Goal: Information Seeking & Learning: Learn about a topic

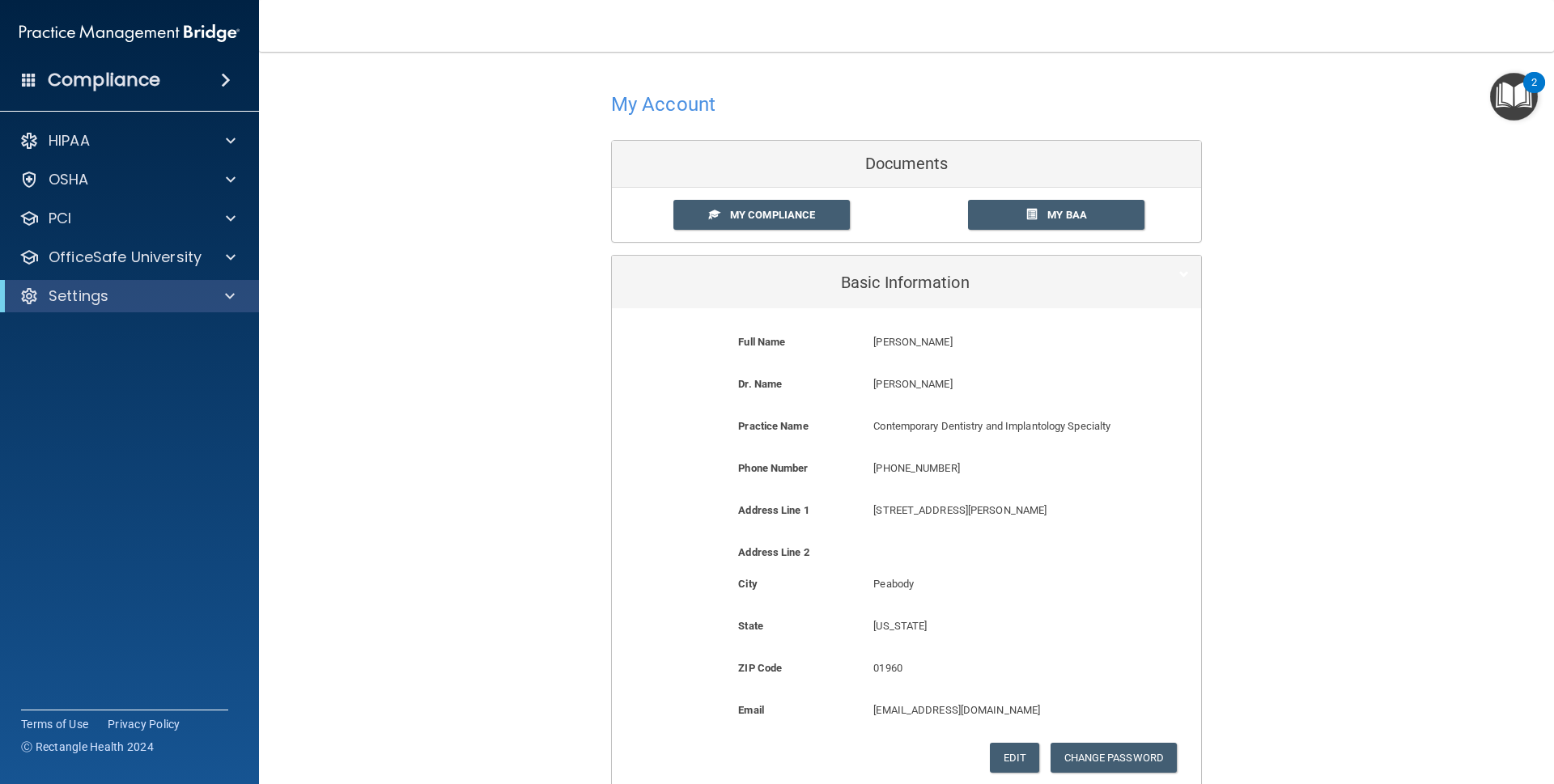
click at [26, 89] on div "Compliance" at bounding box center [129, 79] width 259 height 36
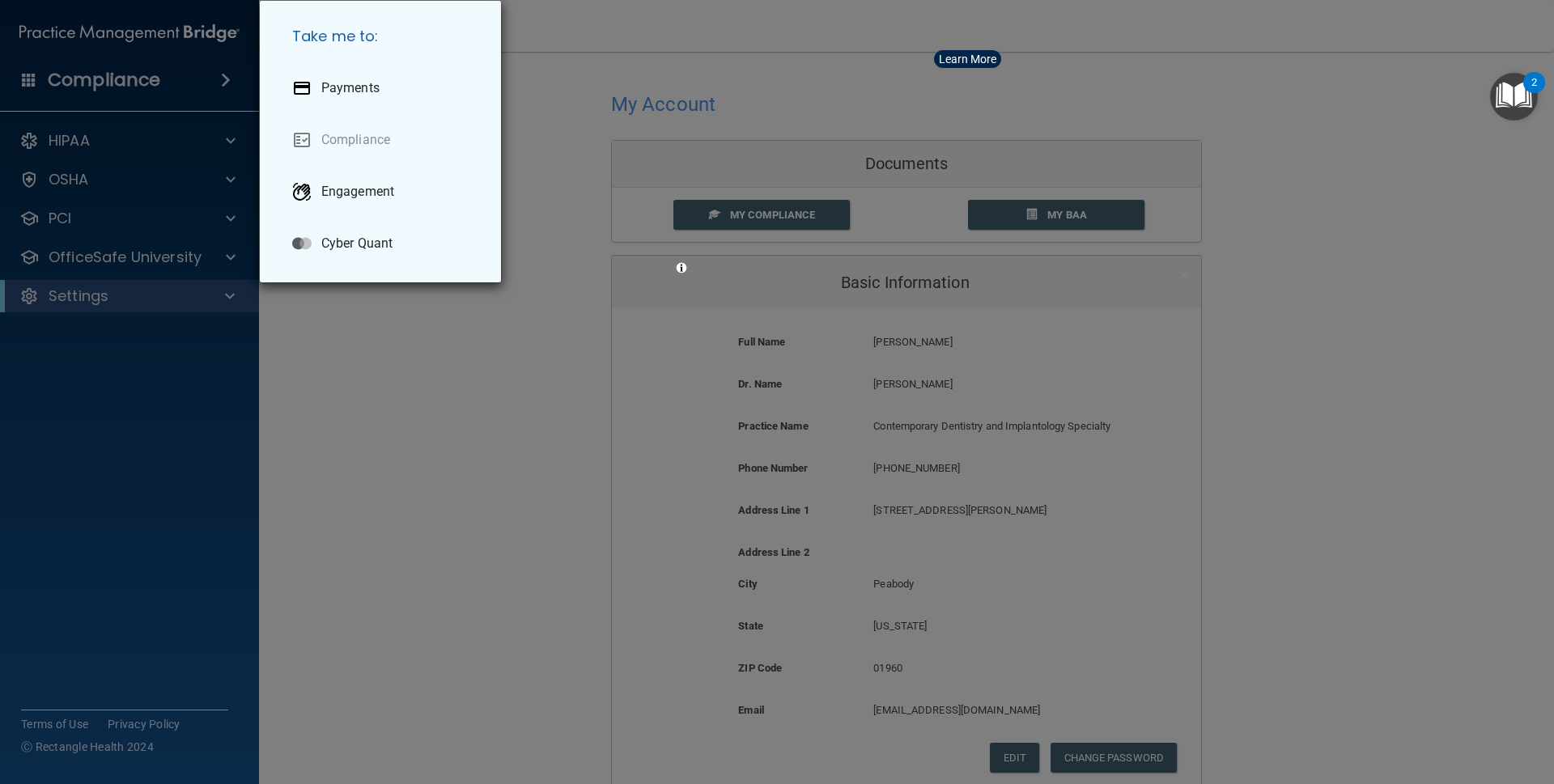
click at [1359, 148] on div "Take me to: Payments Compliance Engagement Cyber Quant" at bounding box center [777, 392] width 1554 height 784
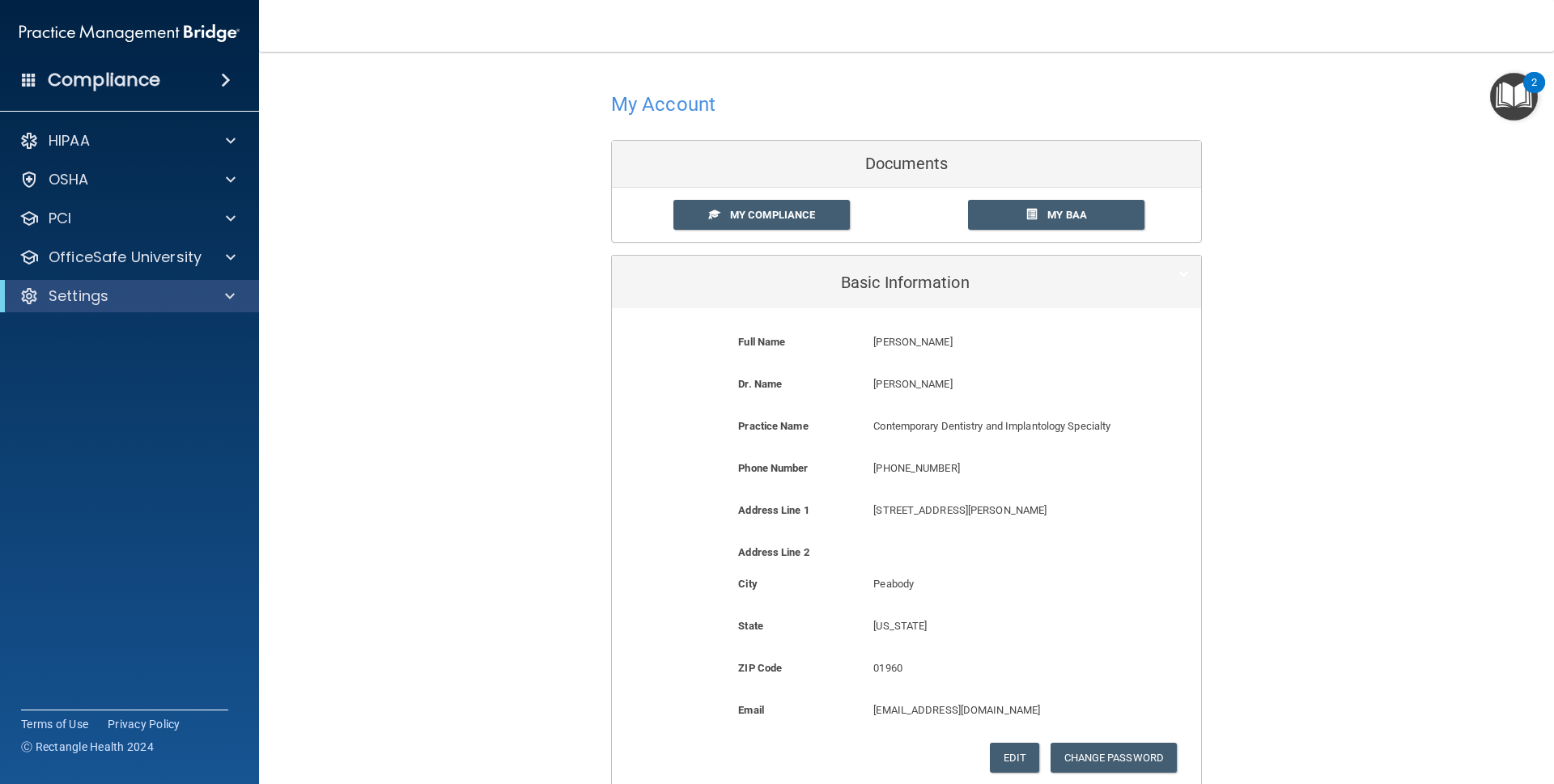
click at [1499, 92] on img "Open Resource Center, 2 new notifications" at bounding box center [1514, 97] width 48 height 48
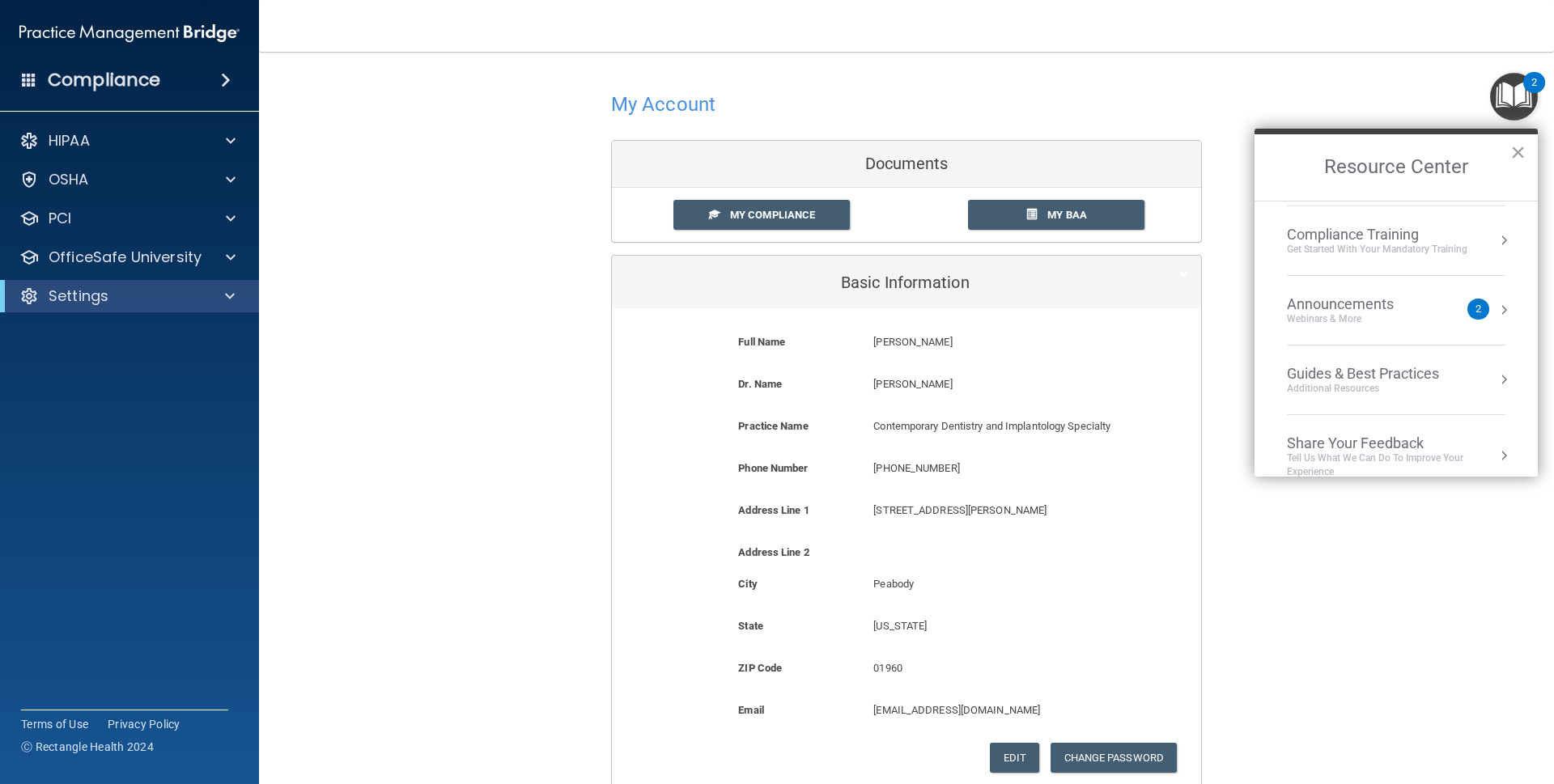
scroll to position [206, 0]
click at [1442, 315] on div "Announcements Webinars & More" at bounding box center [1372, 308] width 171 height 31
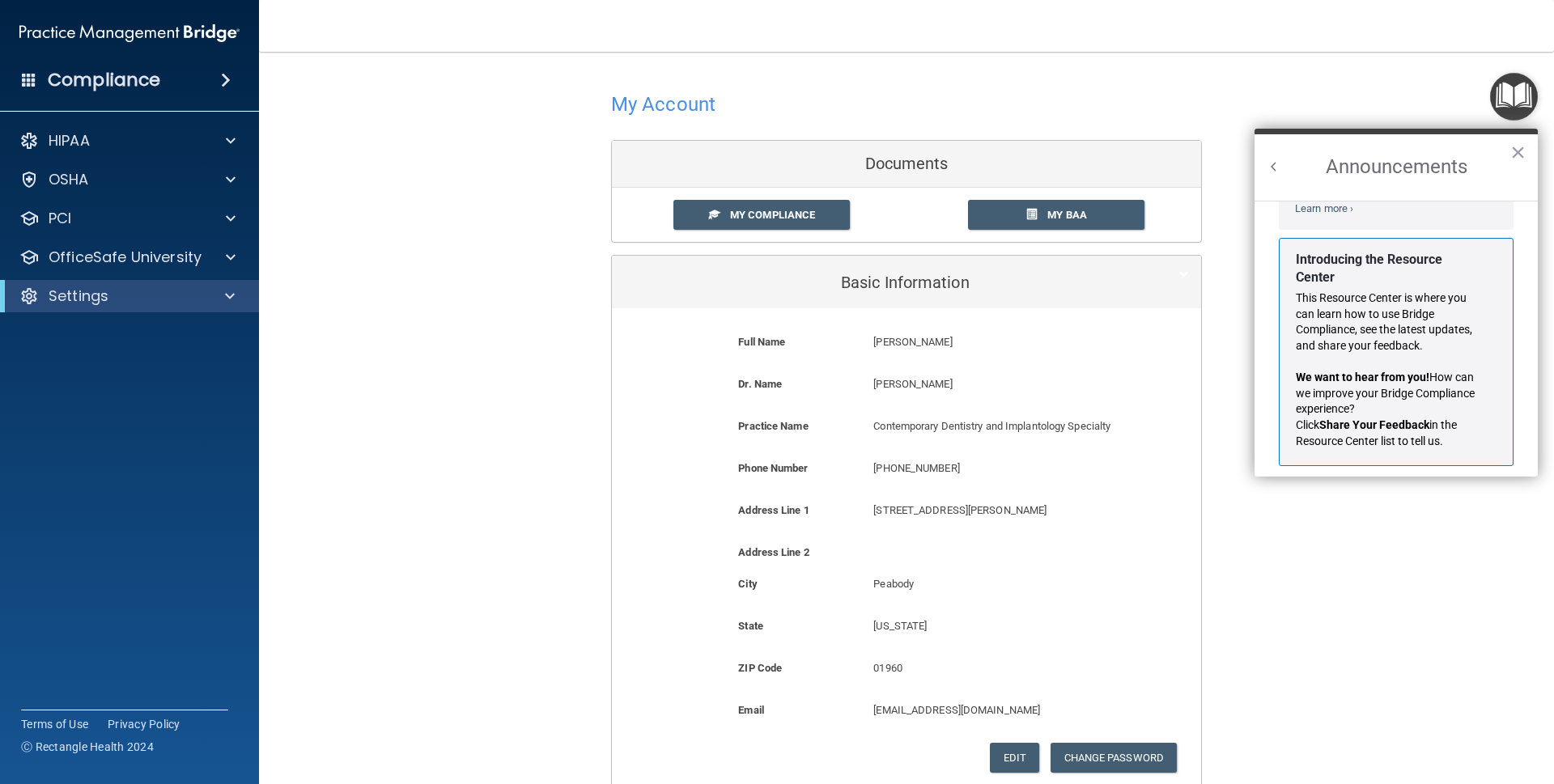
scroll to position [286, 0]
click at [1427, 319] on p "This Resource Center is where you can learn how to use Bridge Compliance, see t…" at bounding box center [1389, 321] width 187 height 63
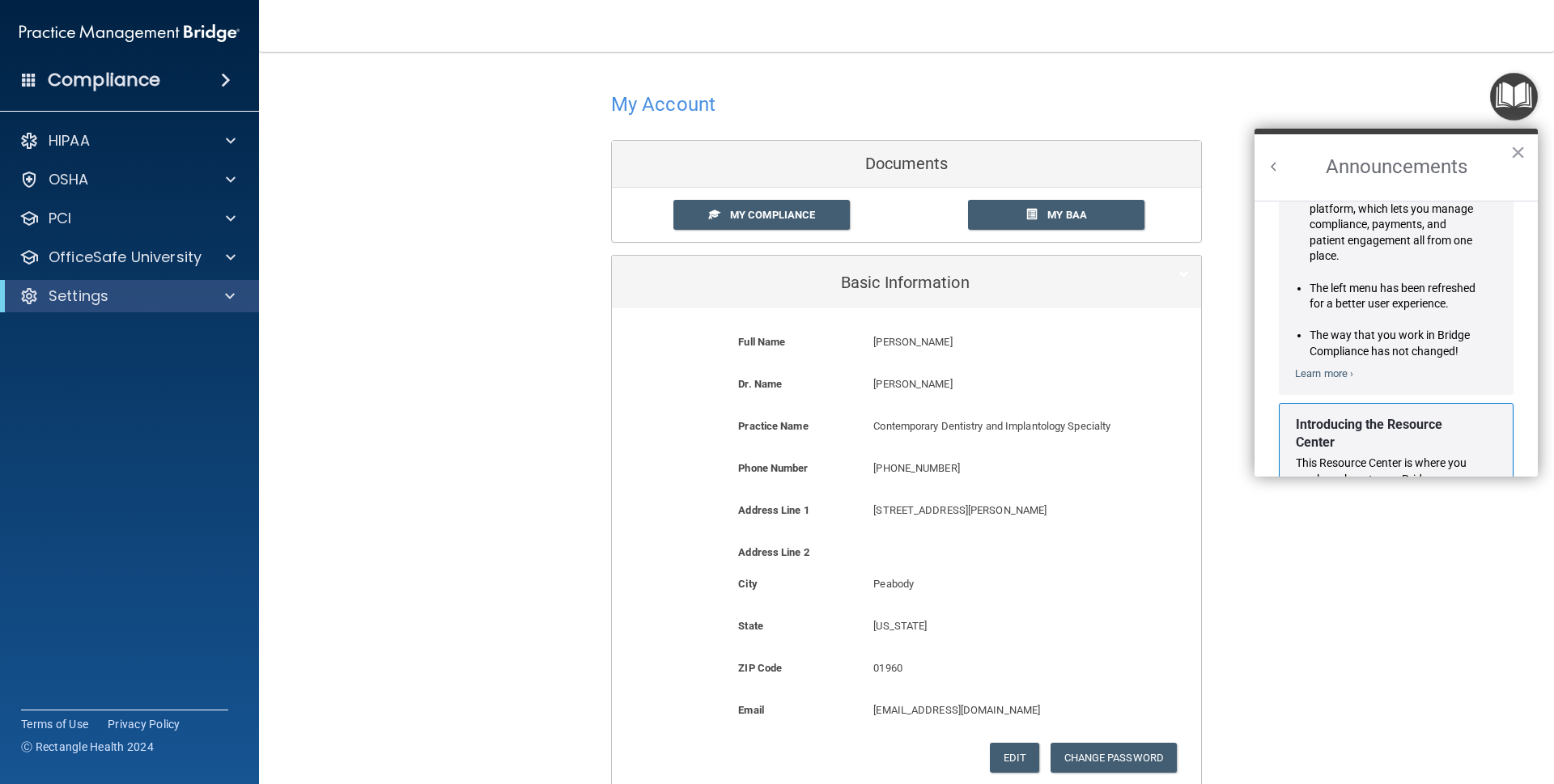
click at [1417, 306] on div "Bridge Compliance is part of the Practice Management Bridge platform, which let…" at bounding box center [1389, 264] width 189 height 190
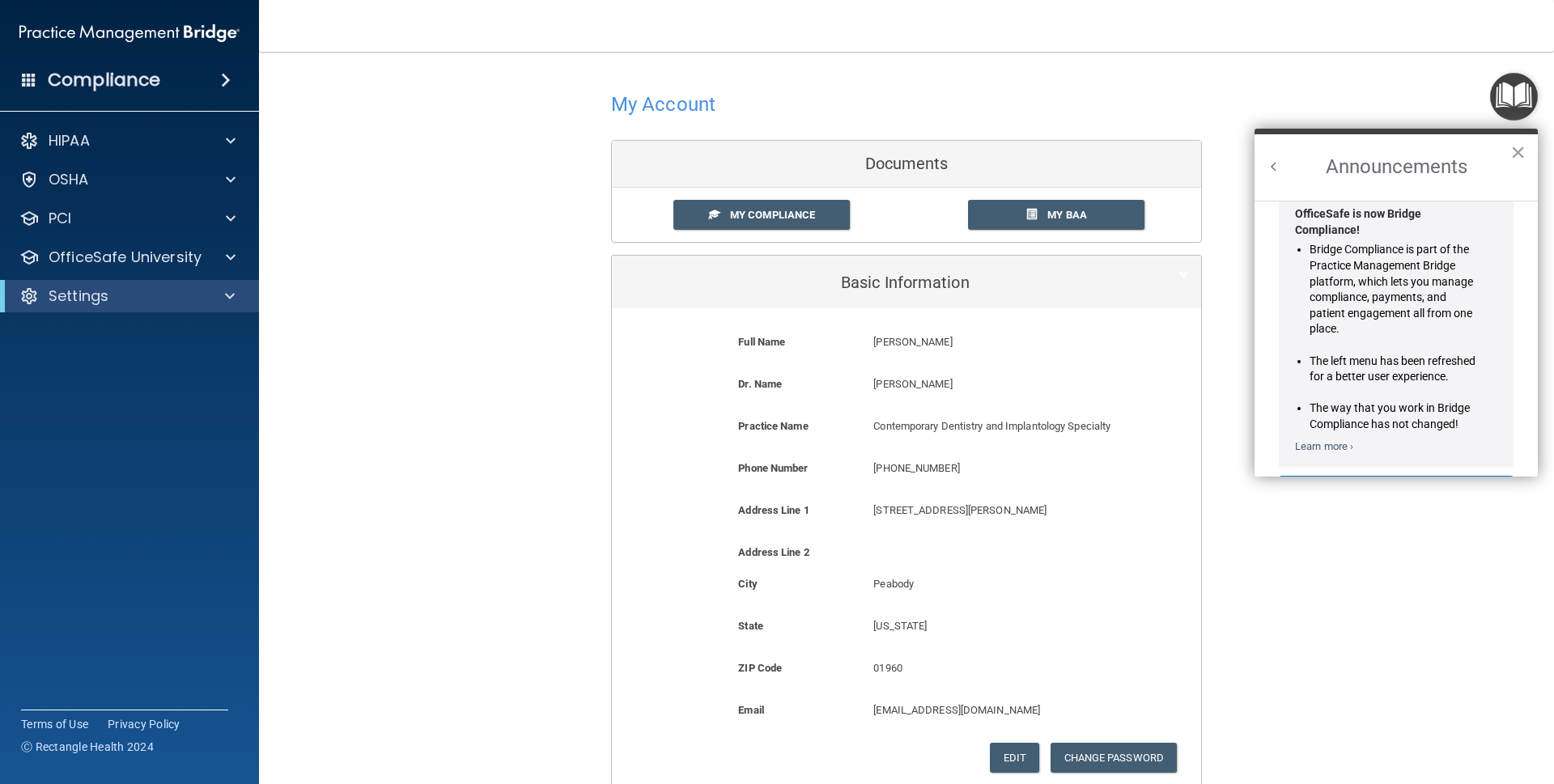
scroll to position [0, 0]
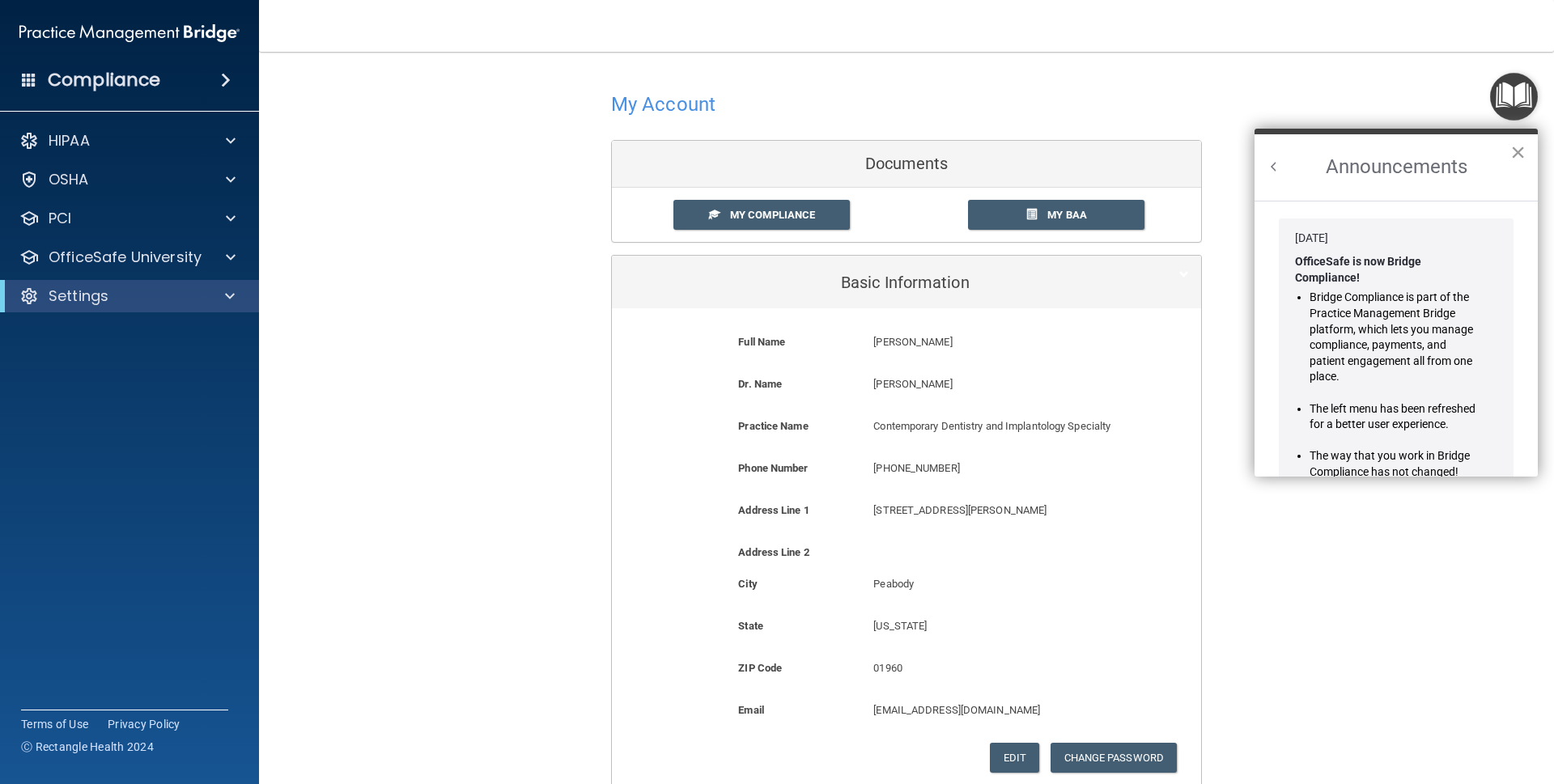
click at [1514, 157] on button "×" at bounding box center [1518, 152] width 16 height 26
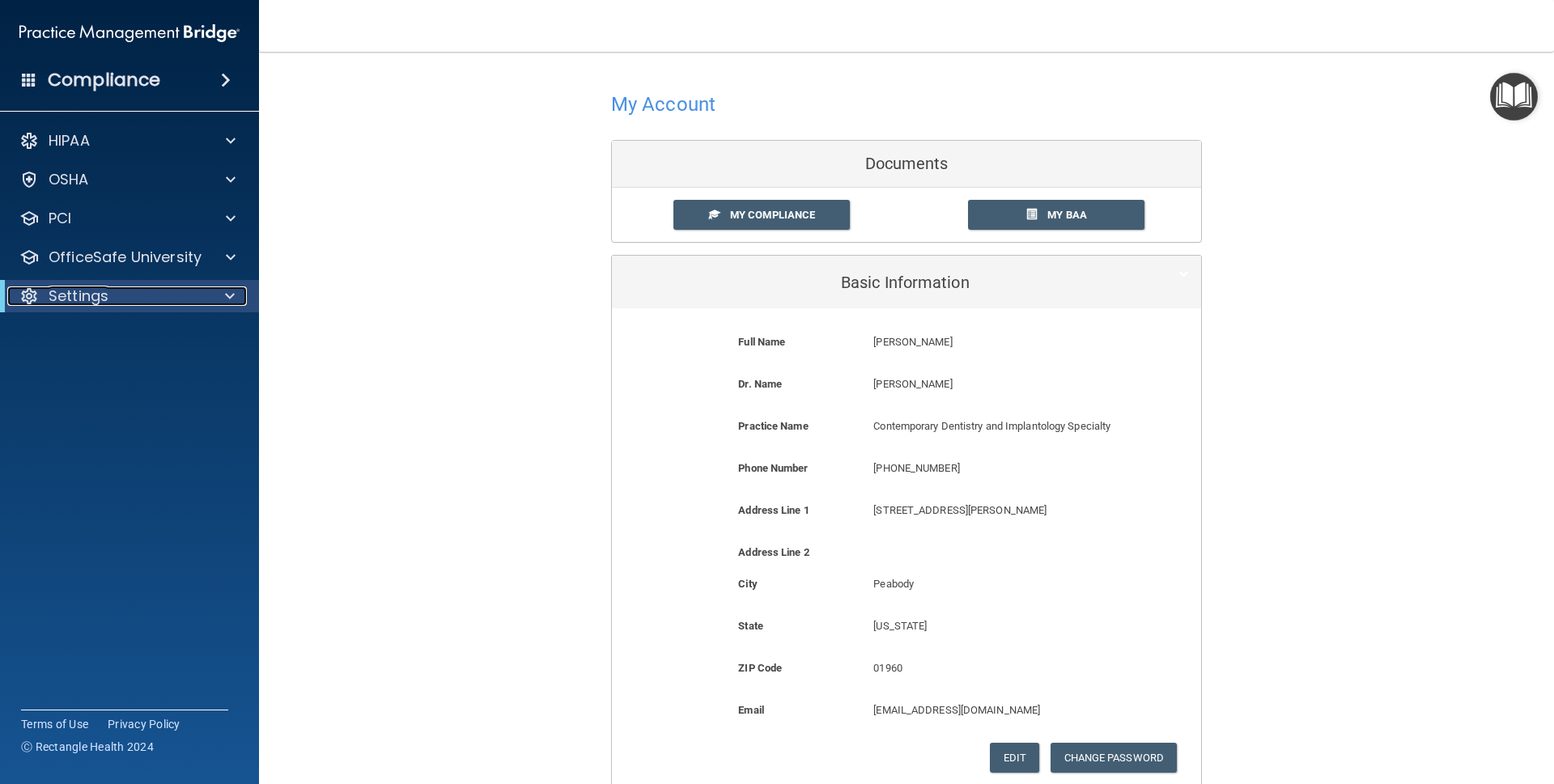
click at [144, 300] on div "Settings" at bounding box center [107, 296] width 200 height 19
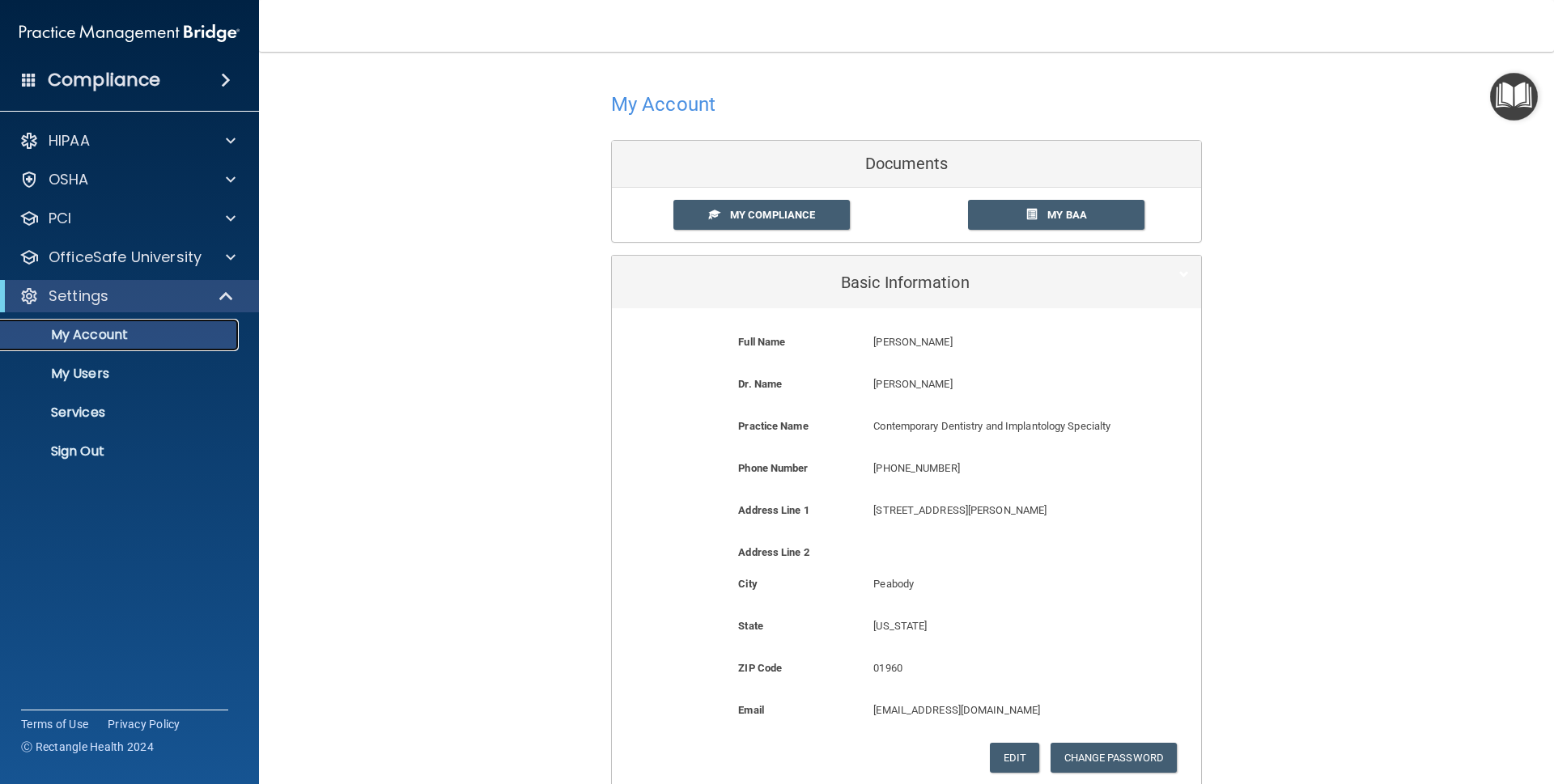
click at [118, 330] on p "My Account" at bounding box center [121, 335] width 221 height 17
click at [1015, 225] on link "My BAA" at bounding box center [1056, 214] width 177 height 30
click at [748, 221] on link "My Compliance" at bounding box center [762, 214] width 177 height 30
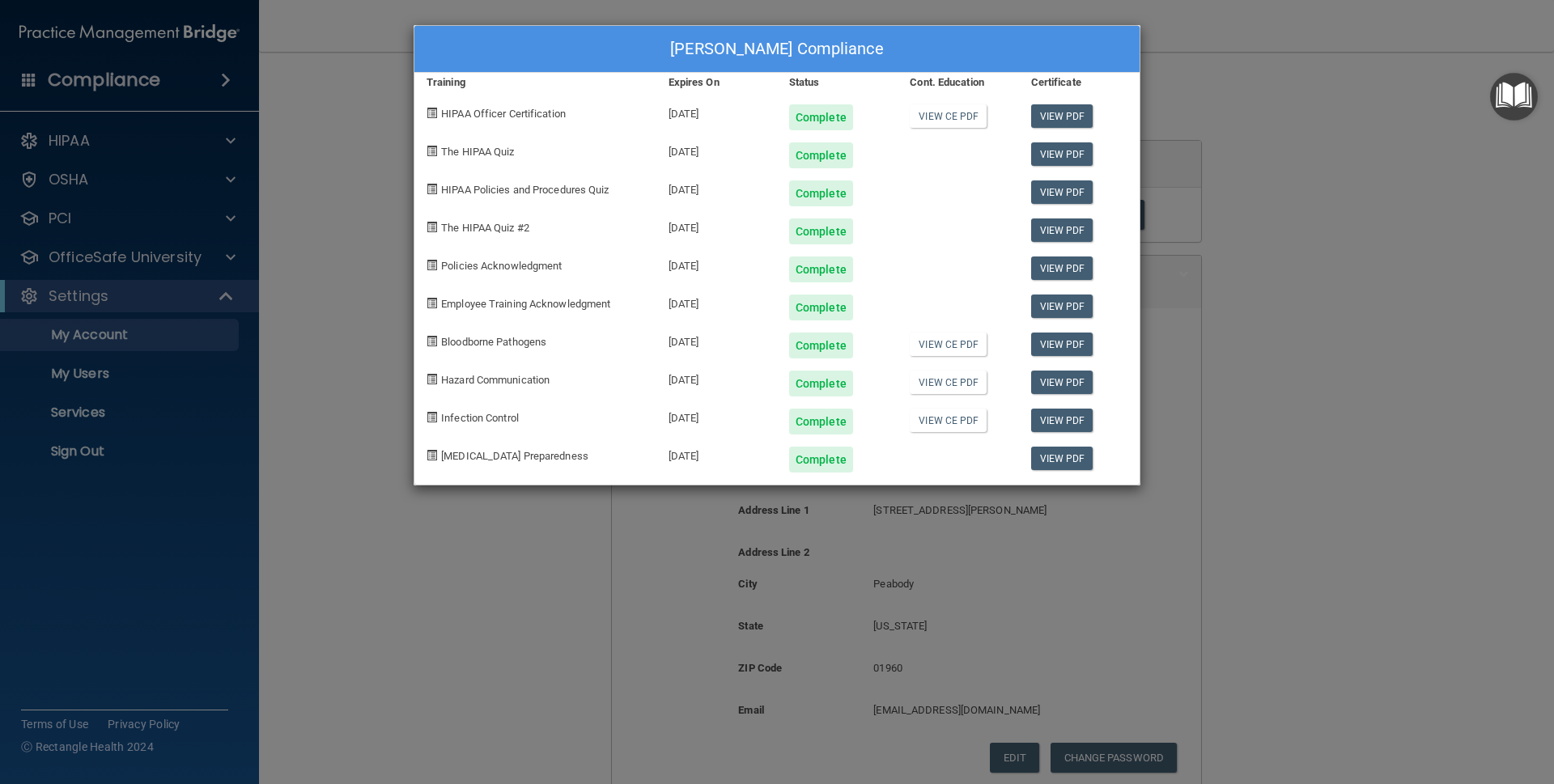
click at [824, 110] on div "Complete" at bounding box center [820, 117] width 64 height 26
click at [1075, 47] on div "[PERSON_NAME] Compliance" at bounding box center [777, 49] width 725 height 47
click at [1301, 134] on div "[PERSON_NAME] Compliance Training Expires On Status Cont. Education Certificate…" at bounding box center [777, 392] width 1554 height 784
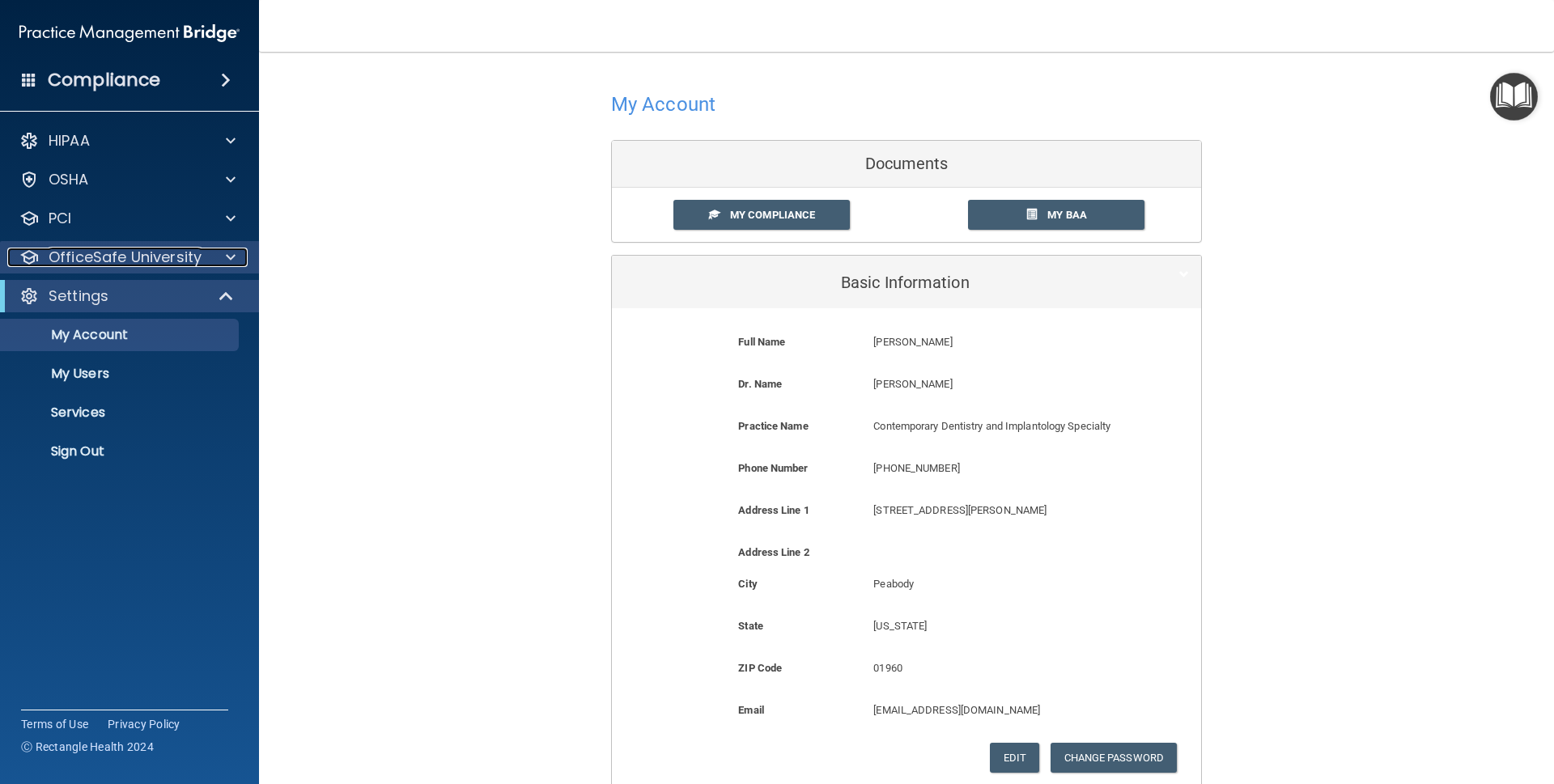
click at [220, 263] on div at bounding box center [228, 257] width 41 height 19
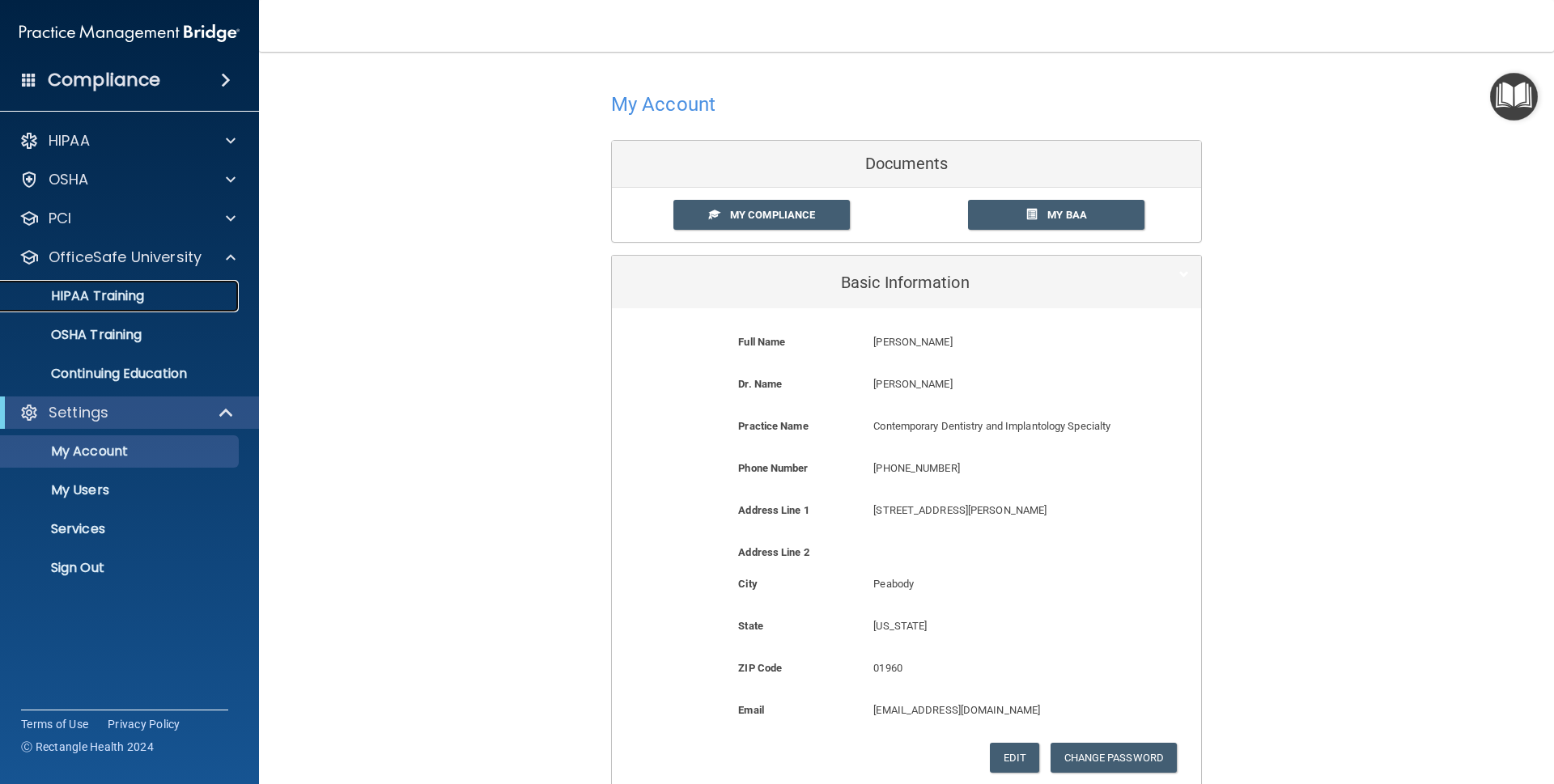
click at [180, 296] on div "HIPAA Training" at bounding box center [121, 296] width 221 height 17
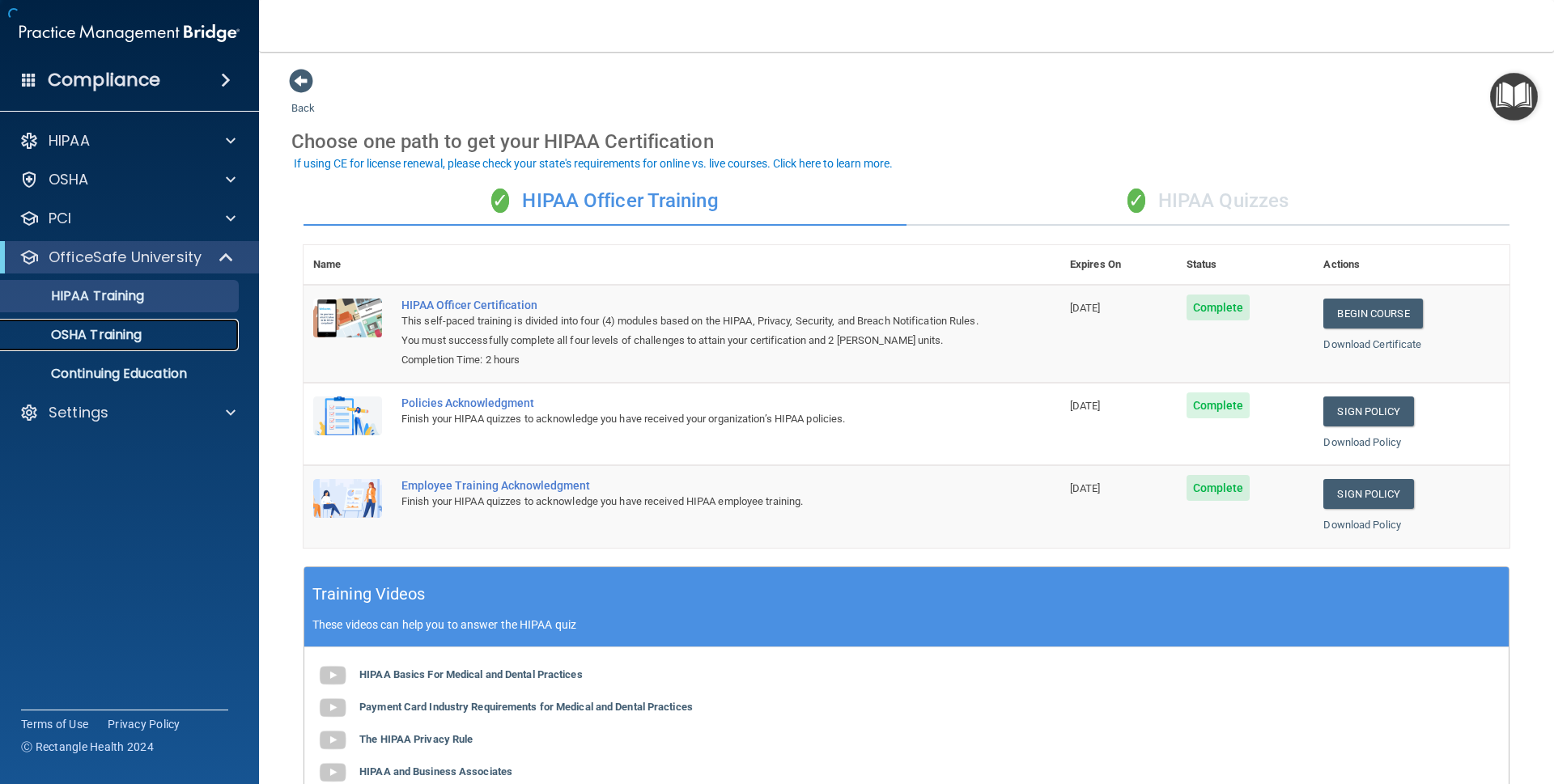
click at [180, 325] on link "OSHA Training" at bounding box center [111, 334] width 255 height 32
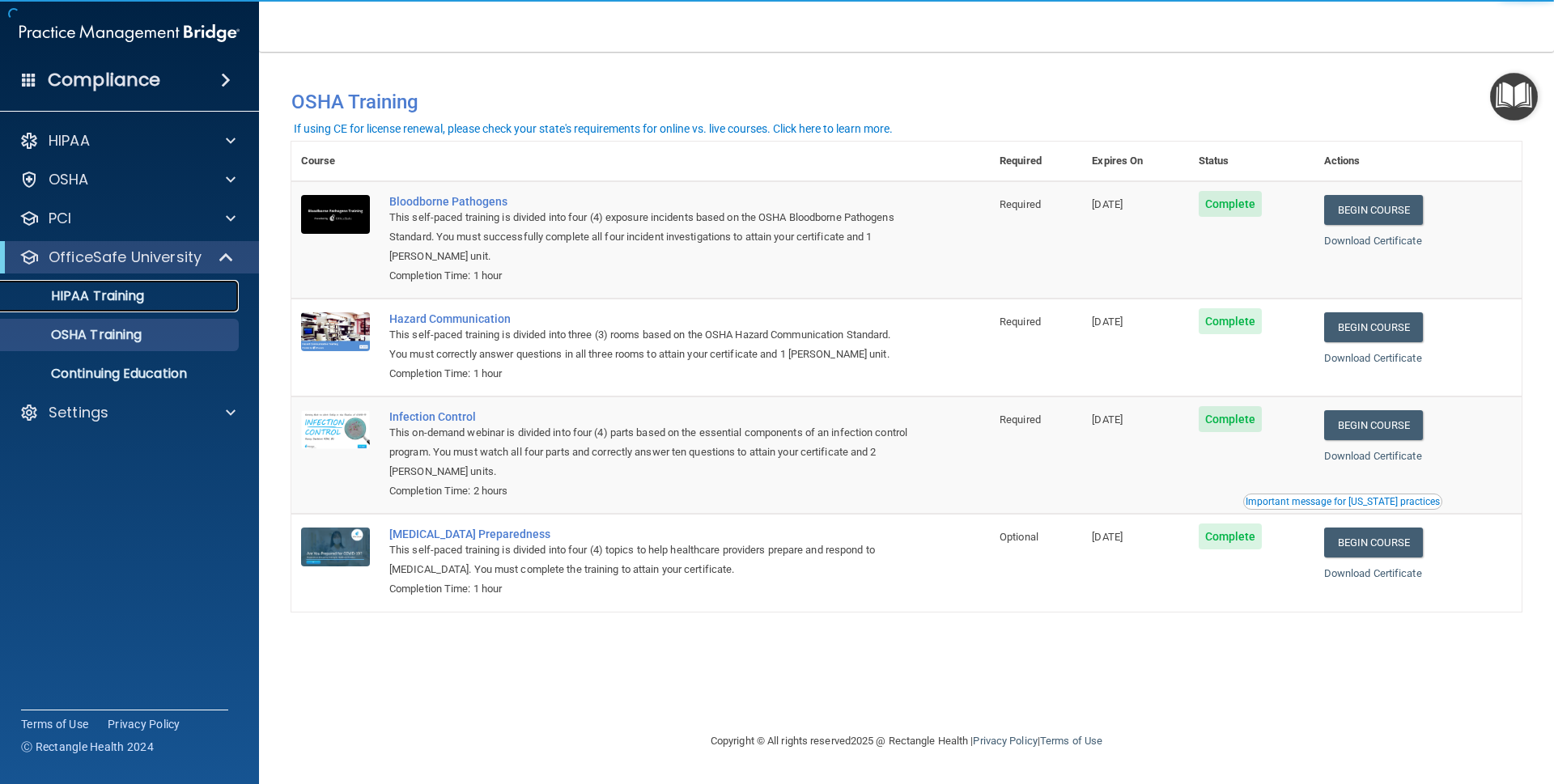
click at [175, 291] on div "HIPAA Training" at bounding box center [121, 296] width 221 height 17
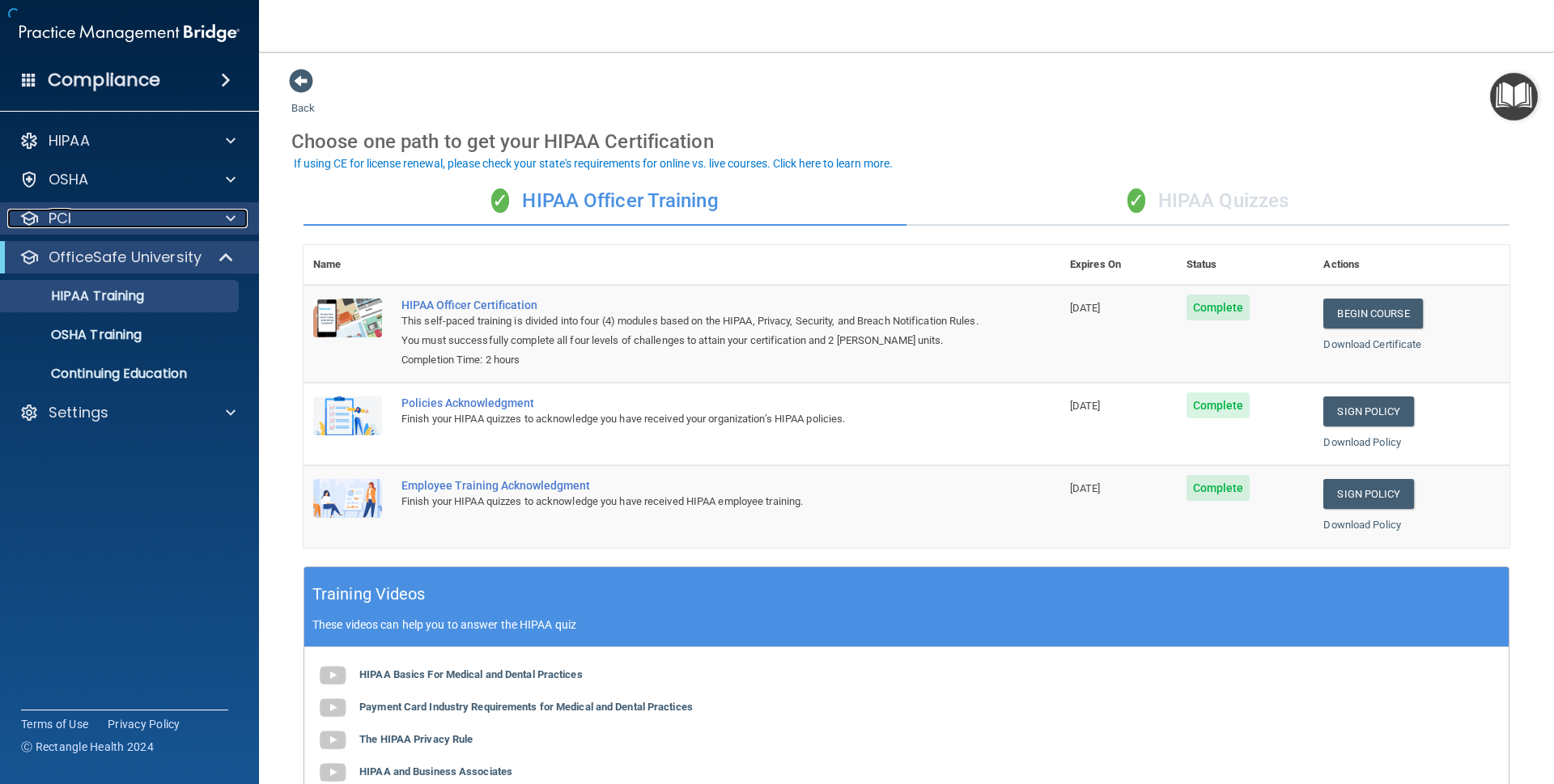
click at [201, 225] on div "PCI" at bounding box center [108, 218] width 200 height 19
